Goal: Transaction & Acquisition: Book appointment/travel/reservation

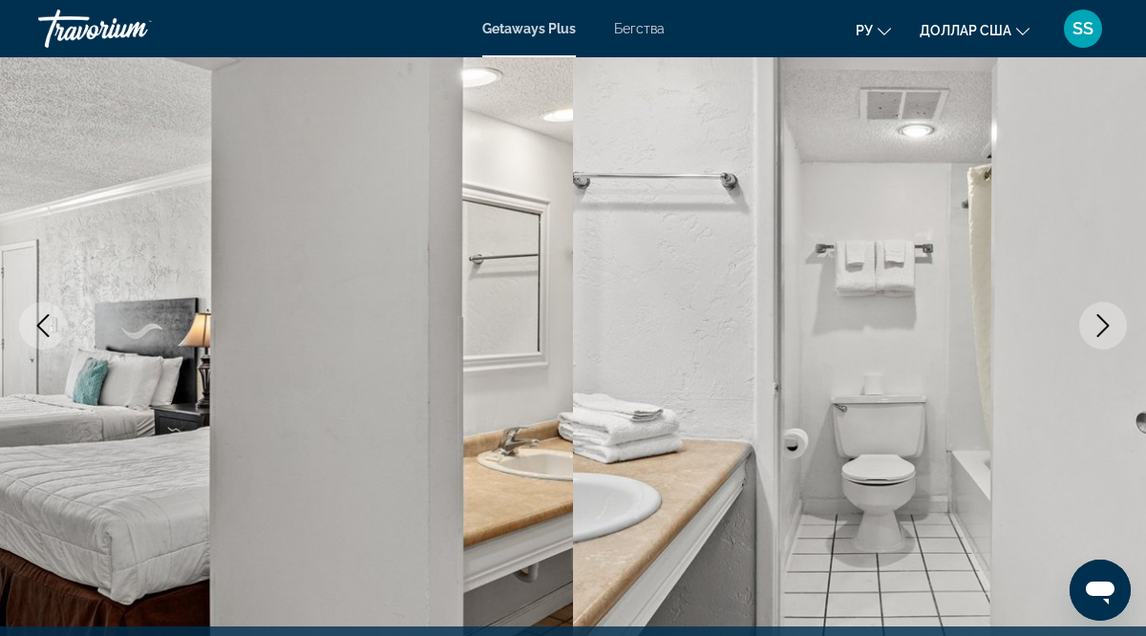
click at [1096, 326] on icon "Next image" at bounding box center [1102, 325] width 23 height 23
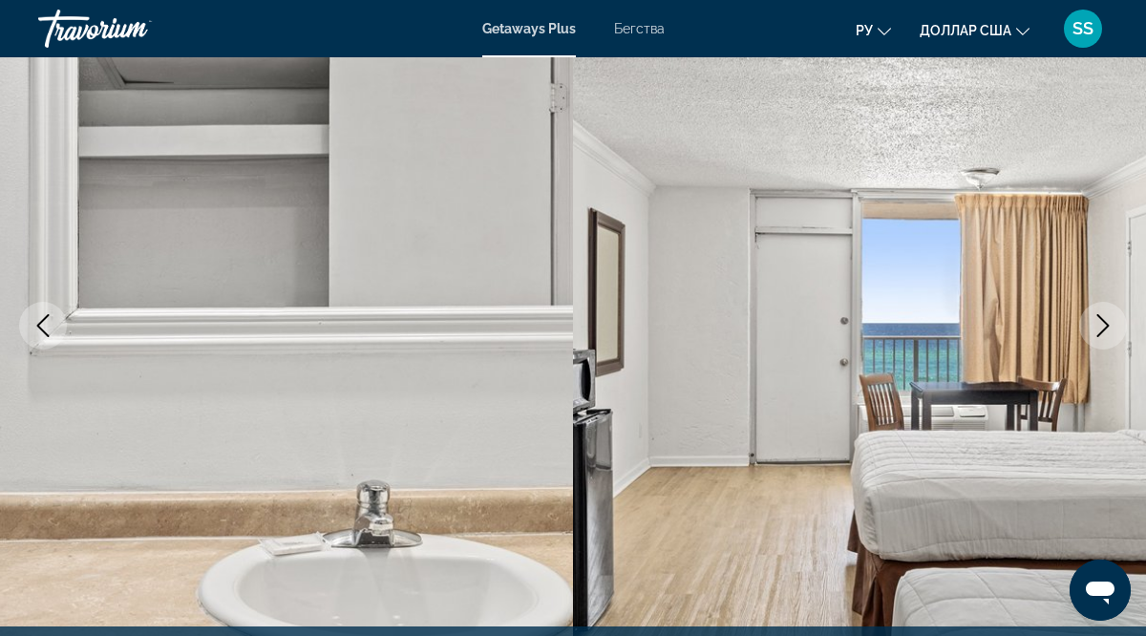
click at [1096, 326] on icon "Next image" at bounding box center [1102, 325] width 23 height 23
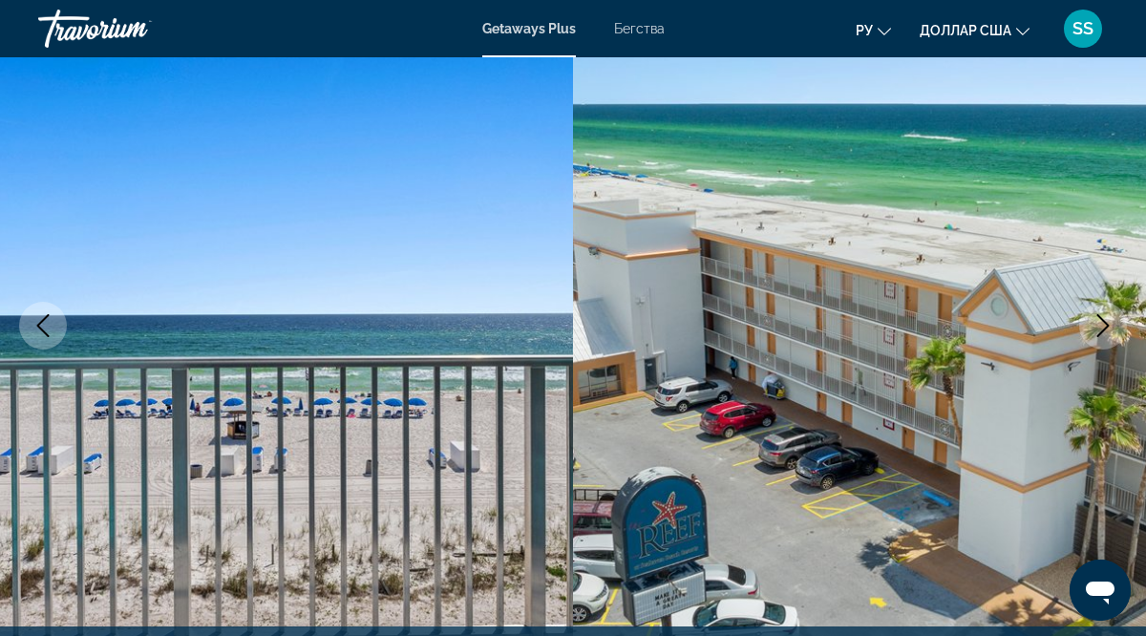
click at [1096, 326] on icon "Next image" at bounding box center [1102, 325] width 23 height 23
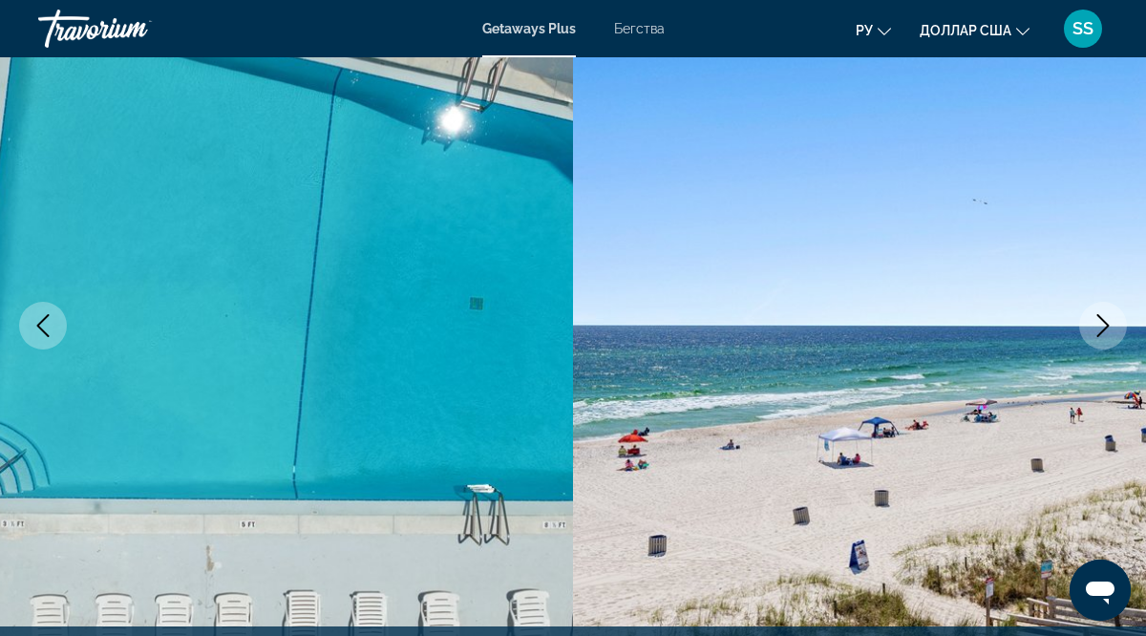
click at [1096, 326] on icon "Next image" at bounding box center [1102, 325] width 23 height 23
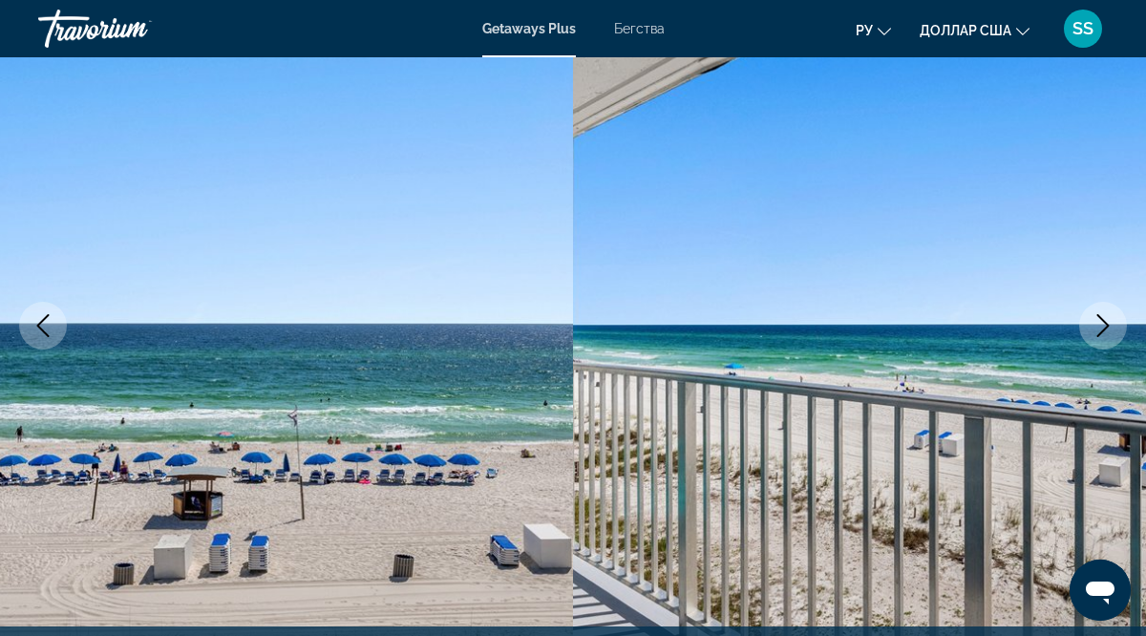
click at [1096, 326] on icon "Next image" at bounding box center [1102, 325] width 23 height 23
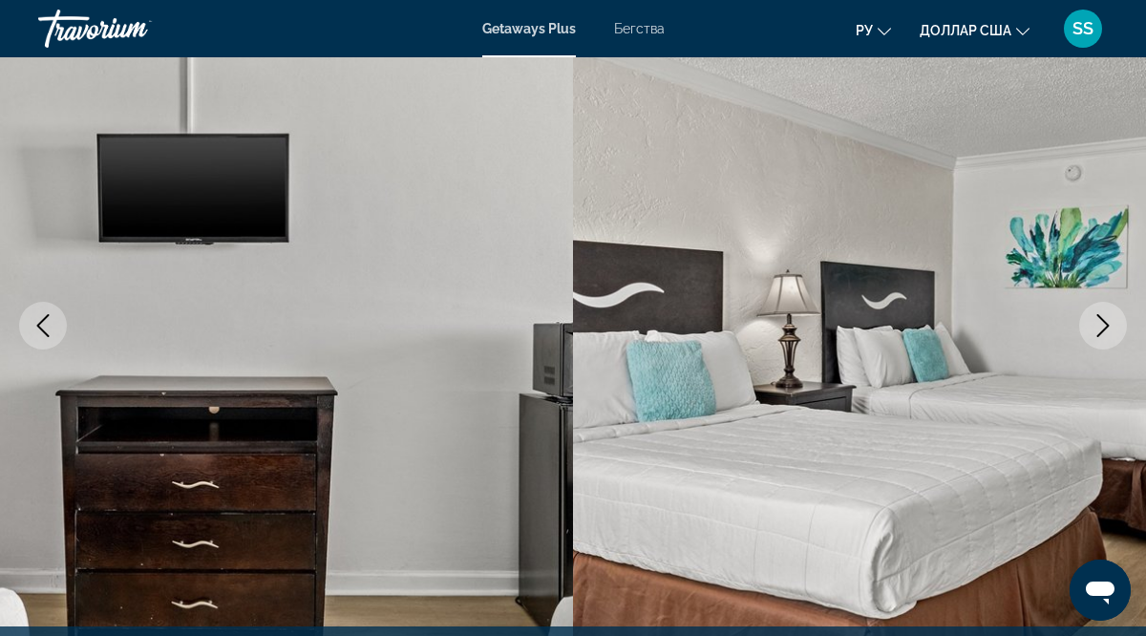
click at [834, 459] on img "Основное содержание" at bounding box center [859, 325] width 573 height 907
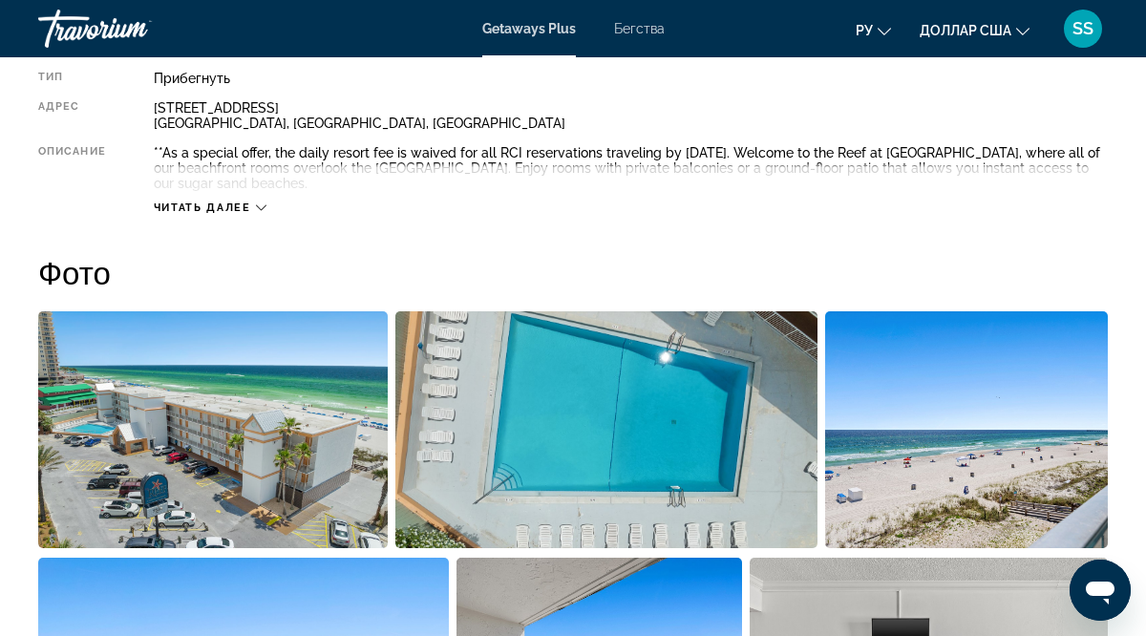
scroll to position [1045, 0]
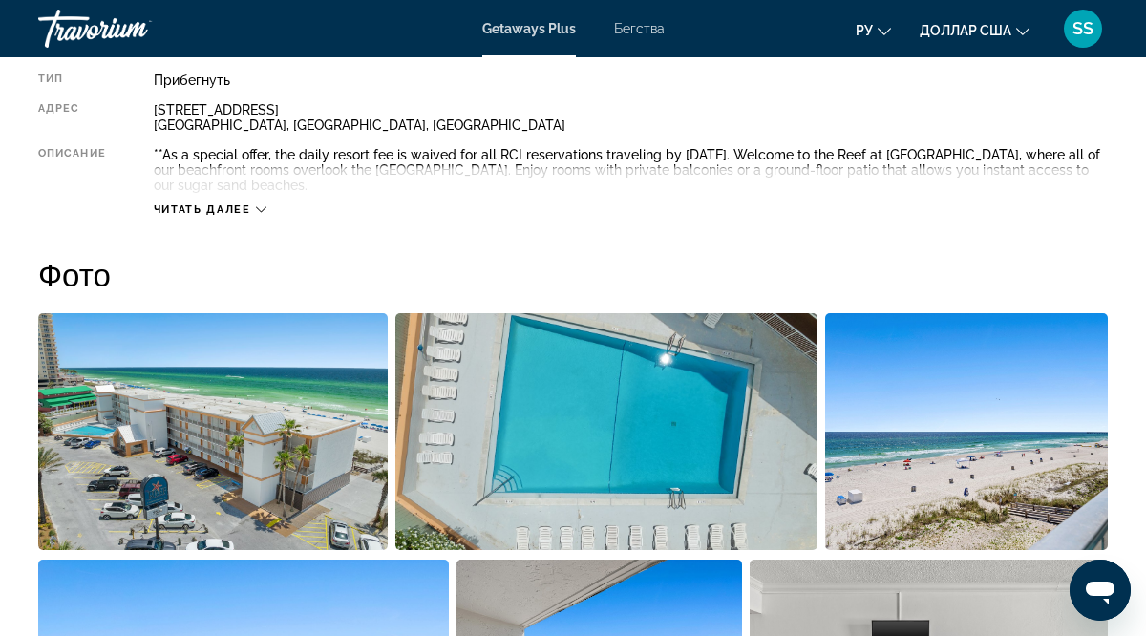
click at [215, 208] on span "Читать далее" at bounding box center [202, 209] width 97 height 12
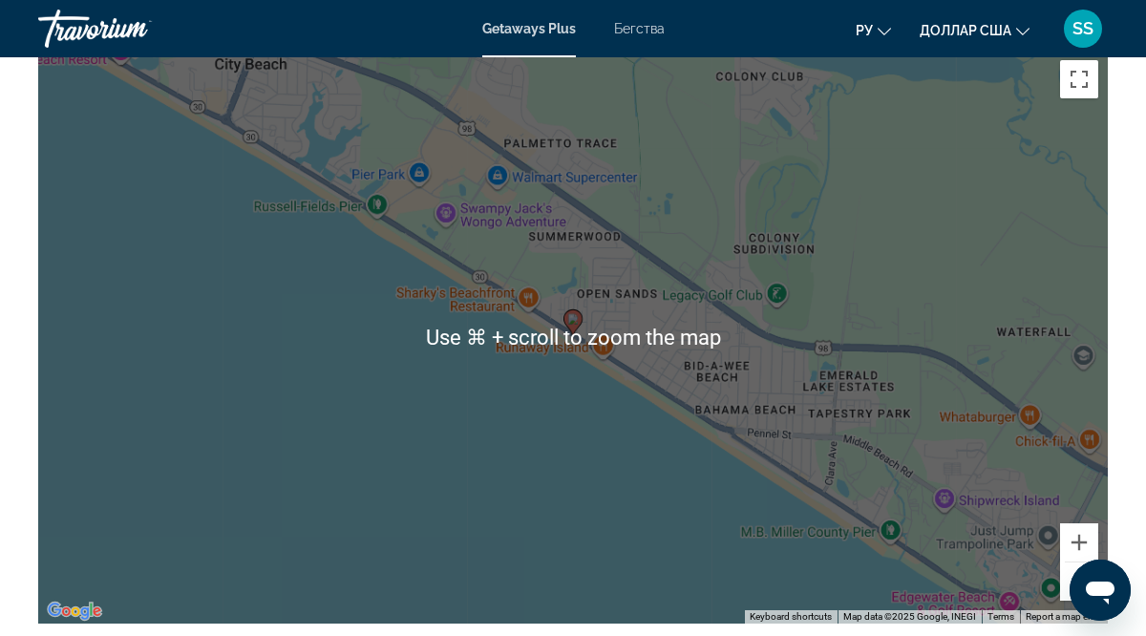
scroll to position [2519, 0]
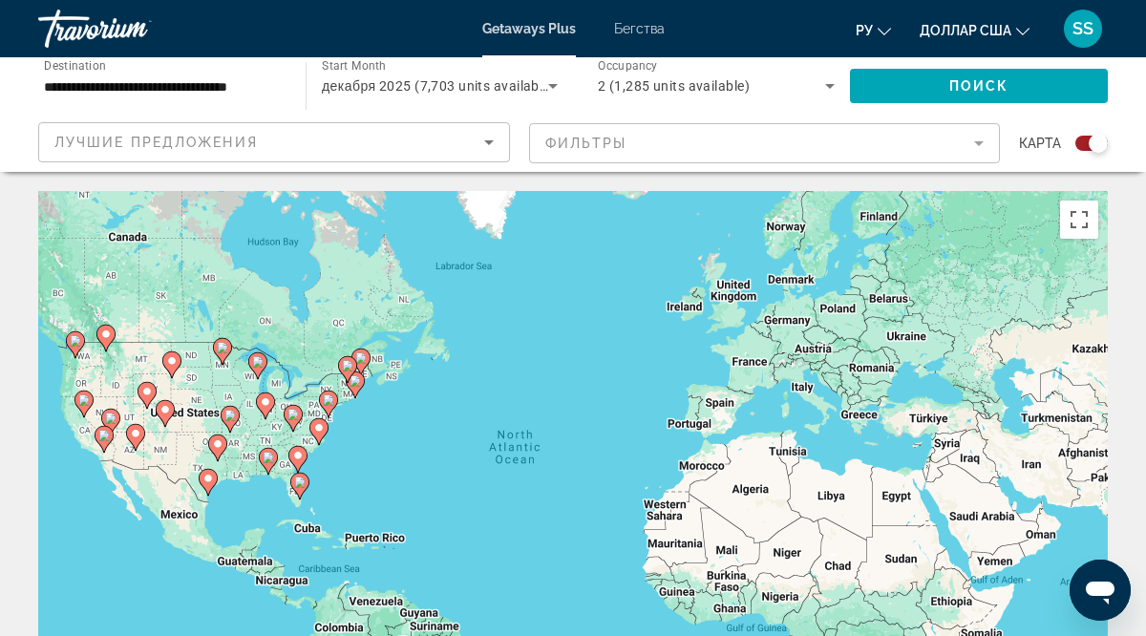
click at [541, 350] on div "To activate drag with keyboard, press Alt + Enter. Once in keyboard drag state,…" at bounding box center [573, 477] width 1070 height 573
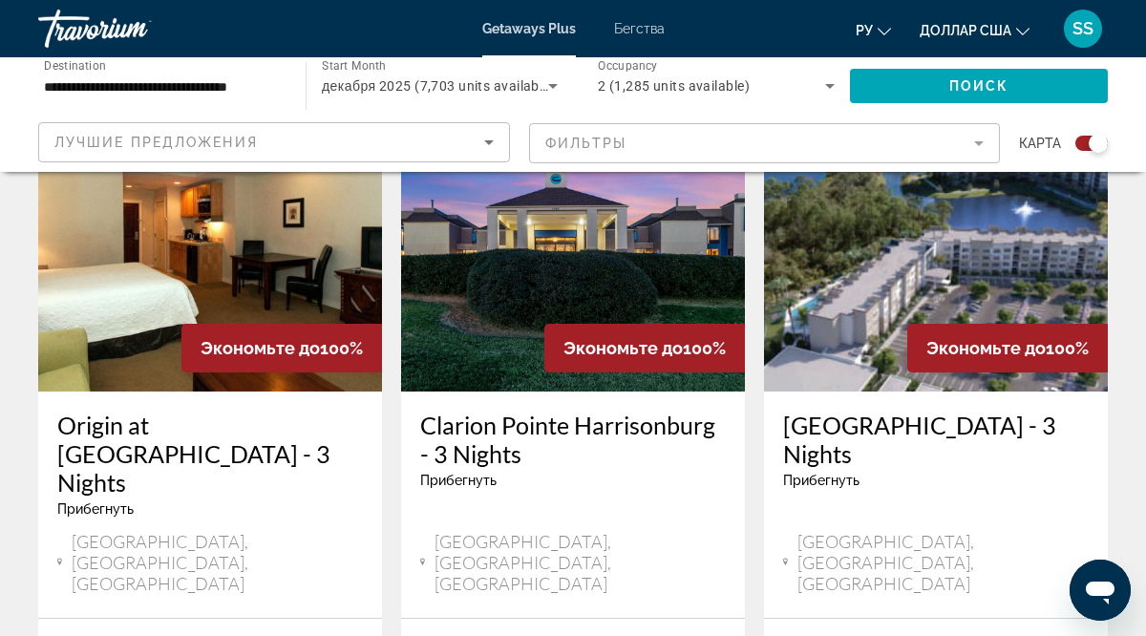
scroll to position [738, 0]
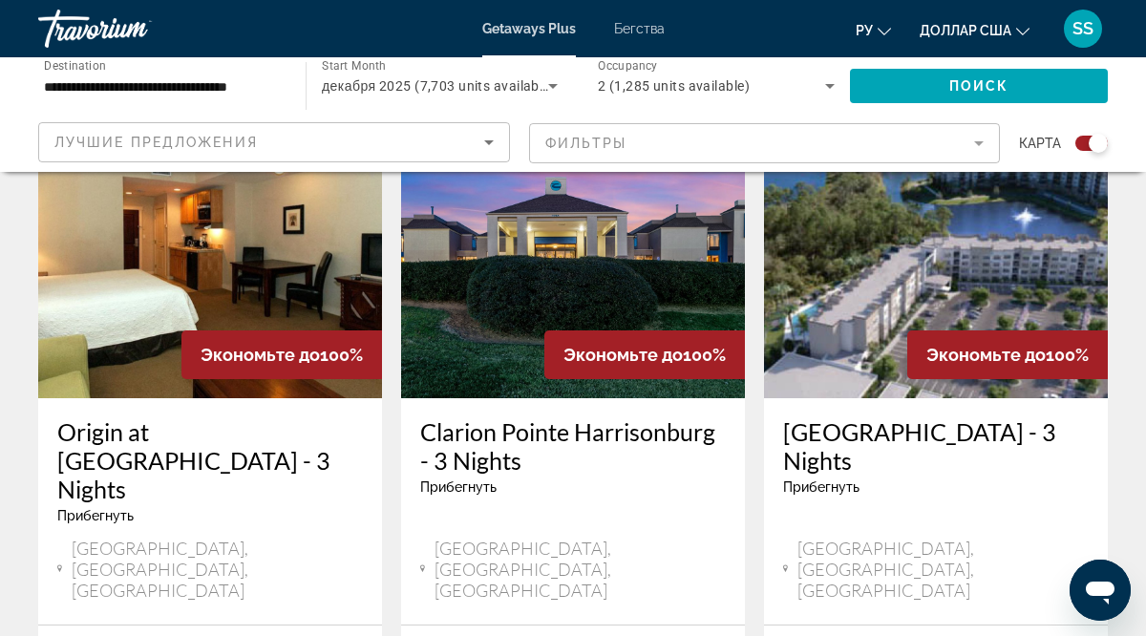
click at [201, 476] on div "Origin at [GEOGRAPHIC_DATA] - 3 Nights Прибегнуть - Это курорт только для взрос…" at bounding box center [210, 477] width 306 height 120
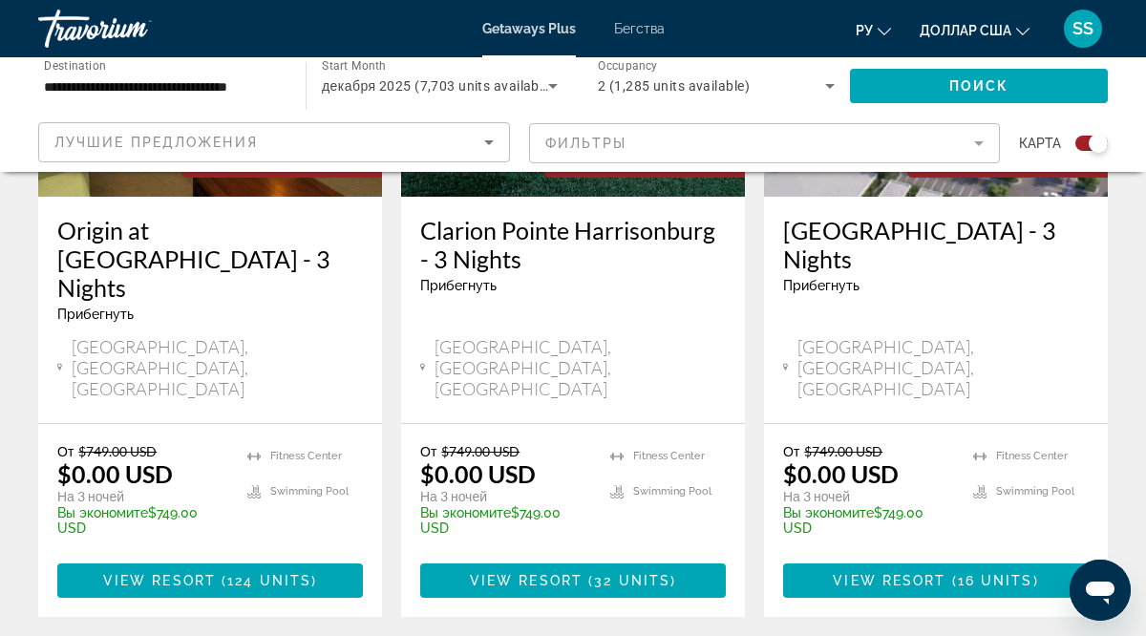
scroll to position [947, 0]
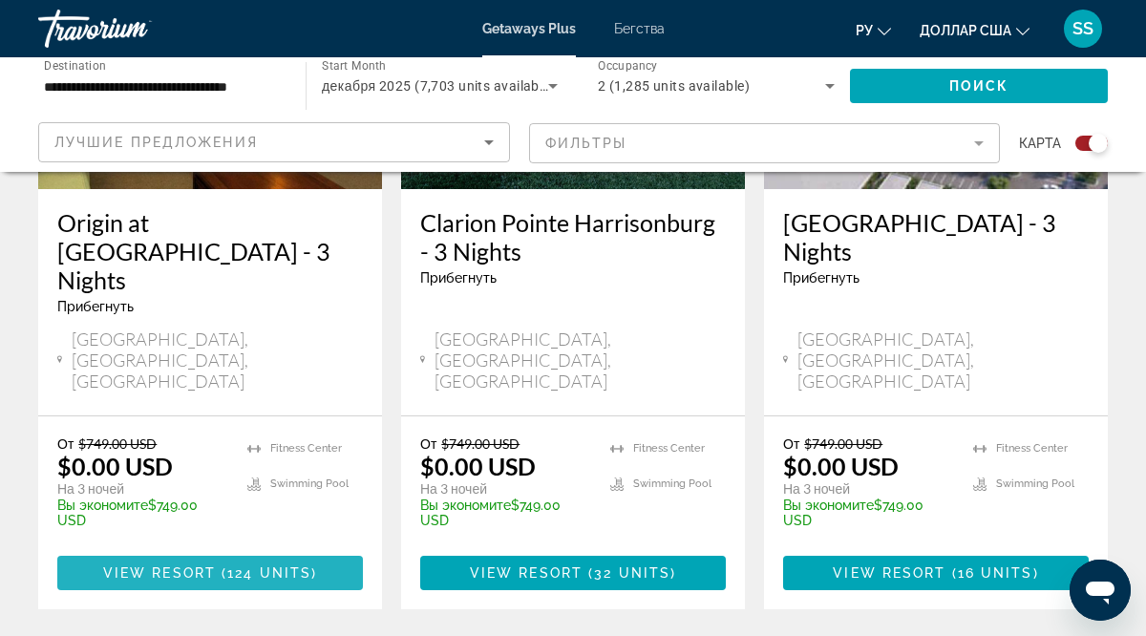
click at [234, 565] on span "124 units" at bounding box center [269, 572] width 84 height 15
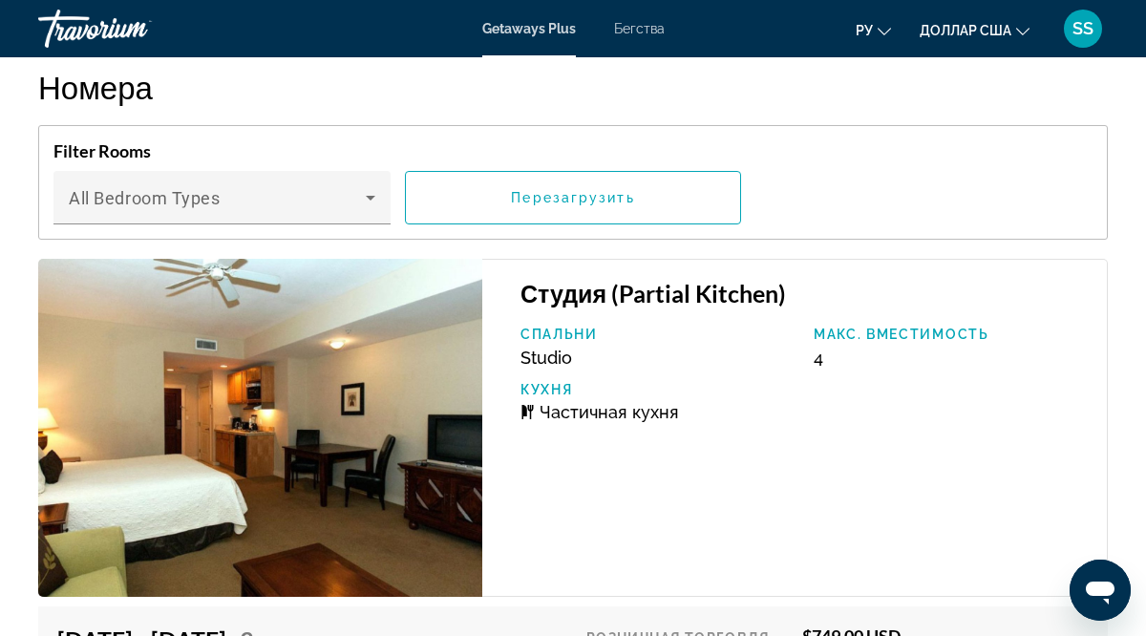
scroll to position [3218, 0]
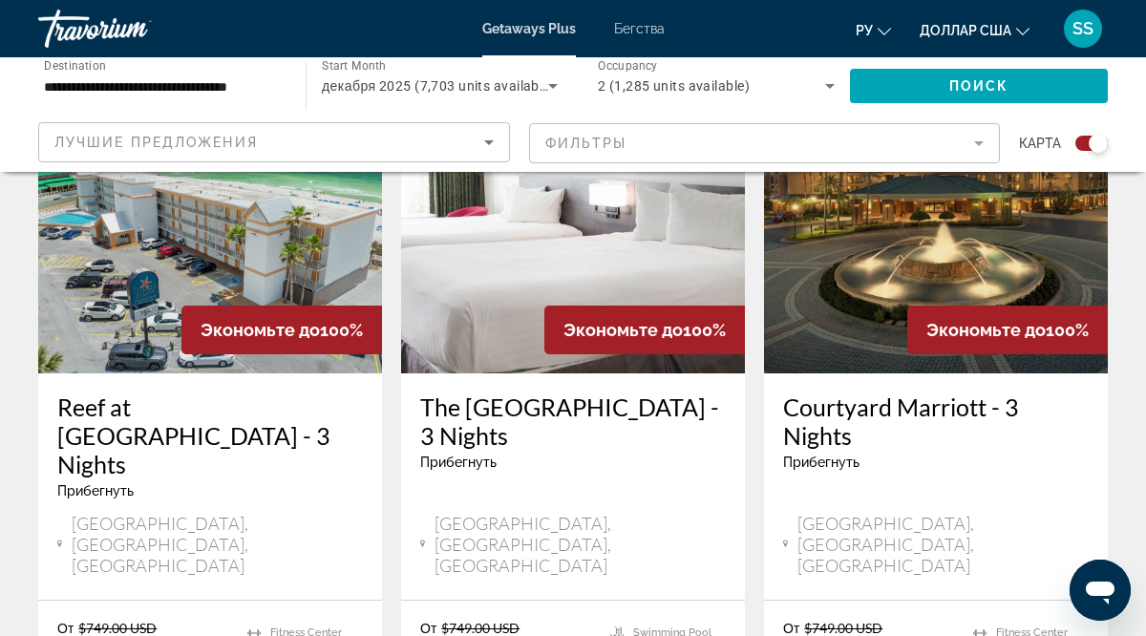
scroll to position [1533, 0]
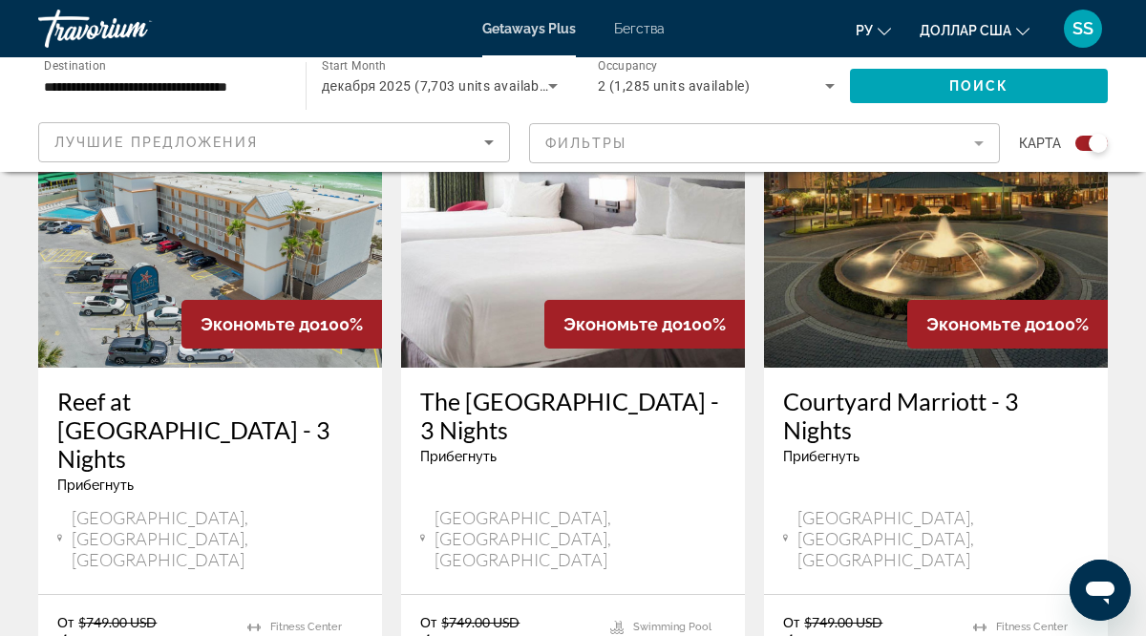
click at [560, 400] on div "The [GEOGRAPHIC_DATA] - 3 Nights Прибегнуть - Это курорт только для взрослых" at bounding box center [573, 433] width 306 height 92
